Goal: Information Seeking & Learning: Learn about a topic

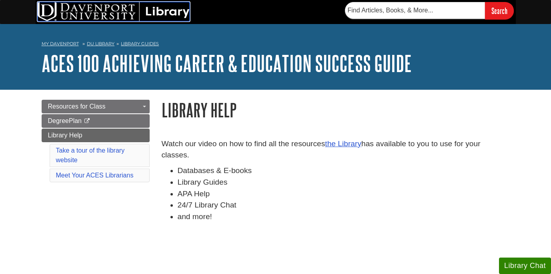
click at [162, 9] on img at bounding box center [114, 11] width 152 height 19
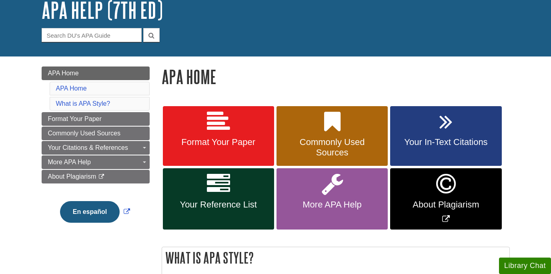
scroll to position [55, 0]
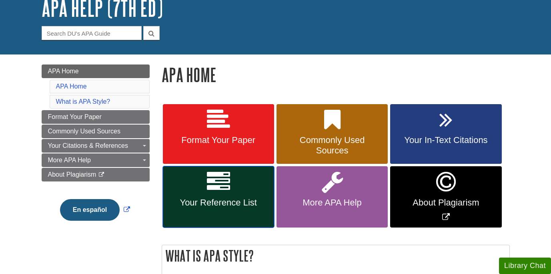
click at [235, 183] on link "Your Reference List" at bounding box center [218, 196] width 111 height 61
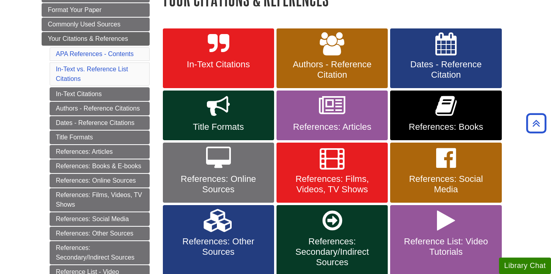
scroll to position [132, 0]
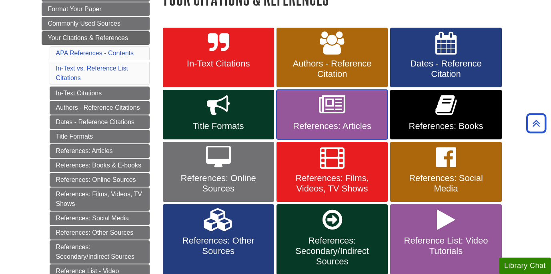
click at [335, 110] on icon at bounding box center [332, 105] width 26 height 23
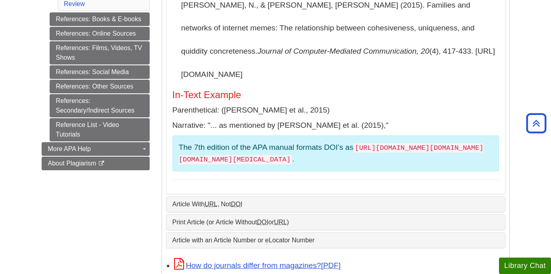
scroll to position [362, 0]
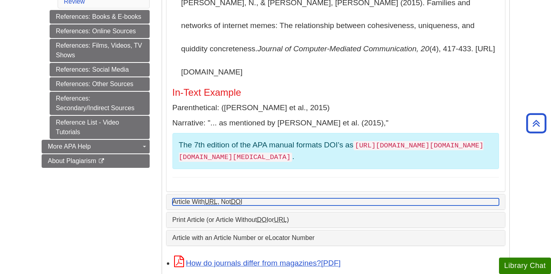
click at [237, 198] on abbr "DOI" at bounding box center [236, 201] width 11 height 7
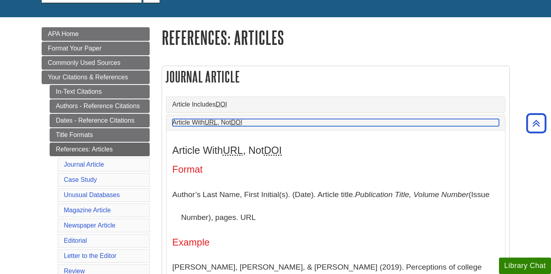
scroll to position [82, 0]
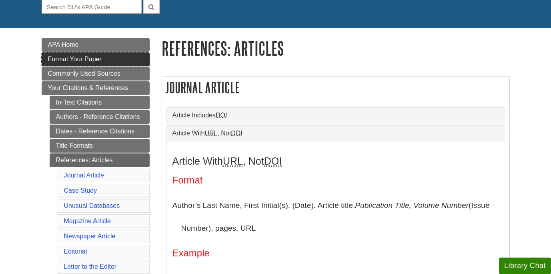
click at [104, 58] on link "Format Your Paper" at bounding box center [96, 59] width 108 height 14
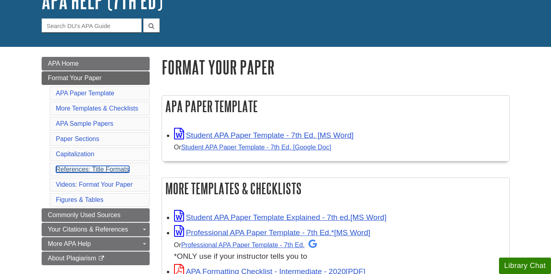
click at [89, 171] on link "References: Title Formats" at bounding box center [92, 169] width 73 height 7
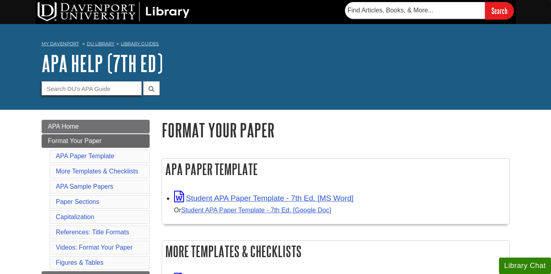
click at [112, 92] on input "Guide Search Terms" at bounding box center [92, 88] width 100 height 14
type input "APA generator"
click at [143, 81] on button "submit" at bounding box center [151, 88] width 16 height 14
